Goal: Transaction & Acquisition: Purchase product/service

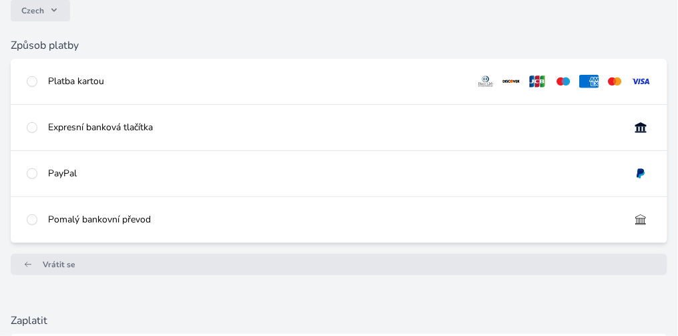
scroll to position [105, 0]
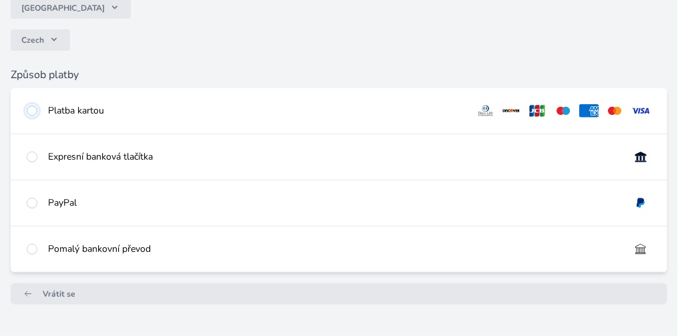
click at [37, 105] on input "radio" at bounding box center [32, 110] width 11 height 11
radio input "true"
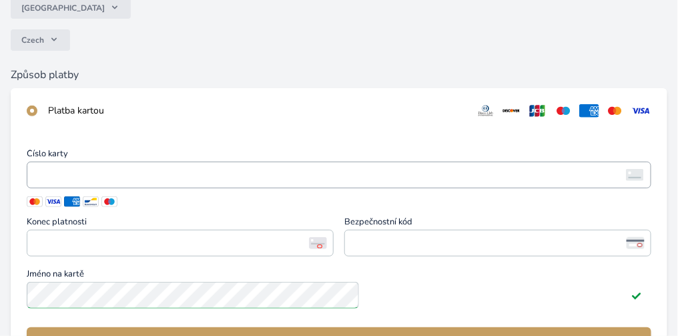
click at [47, 172] on span "<p>Your browser does not support iframes.</p>" at bounding box center [339, 174] width 625 height 27
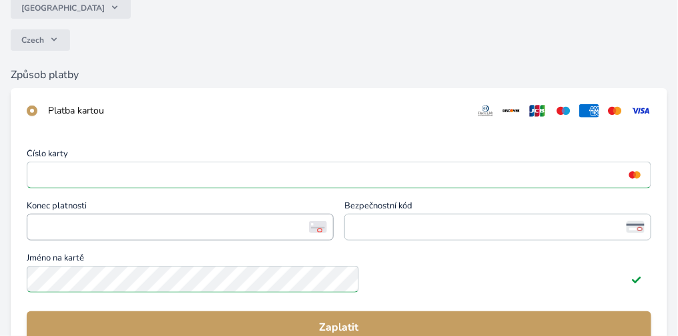
click at [44, 220] on span "<p>Your browser does not support iframes.</p>" at bounding box center [180, 227] width 307 height 27
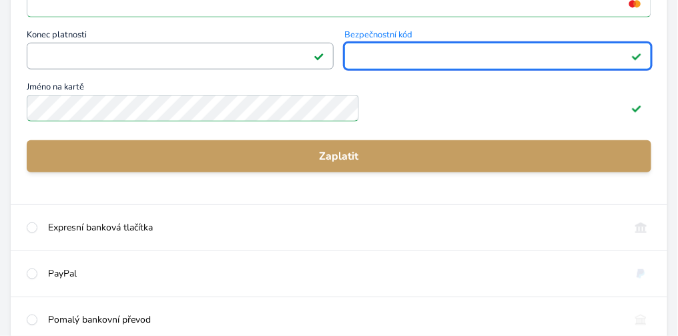
scroll to position [277, 0]
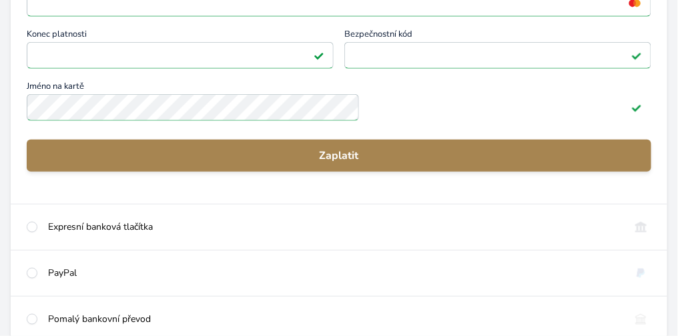
click at [198, 151] on span "Zaplatit" at bounding box center [338, 155] width 603 height 16
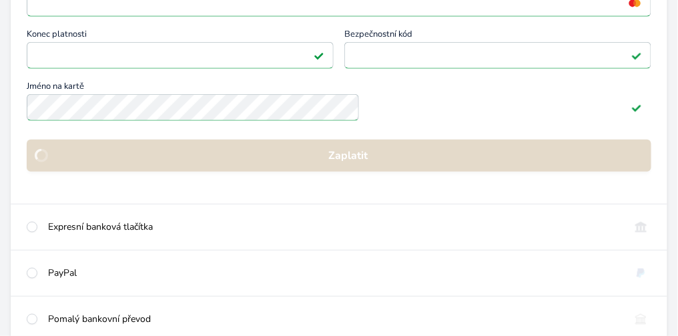
scroll to position [244, 0]
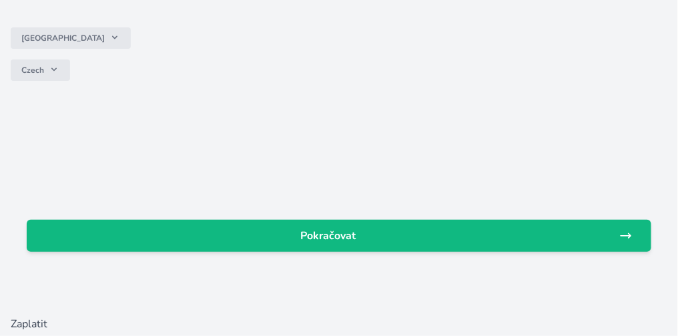
scroll to position [82, 0]
